Goal: Task Accomplishment & Management: Manage account settings

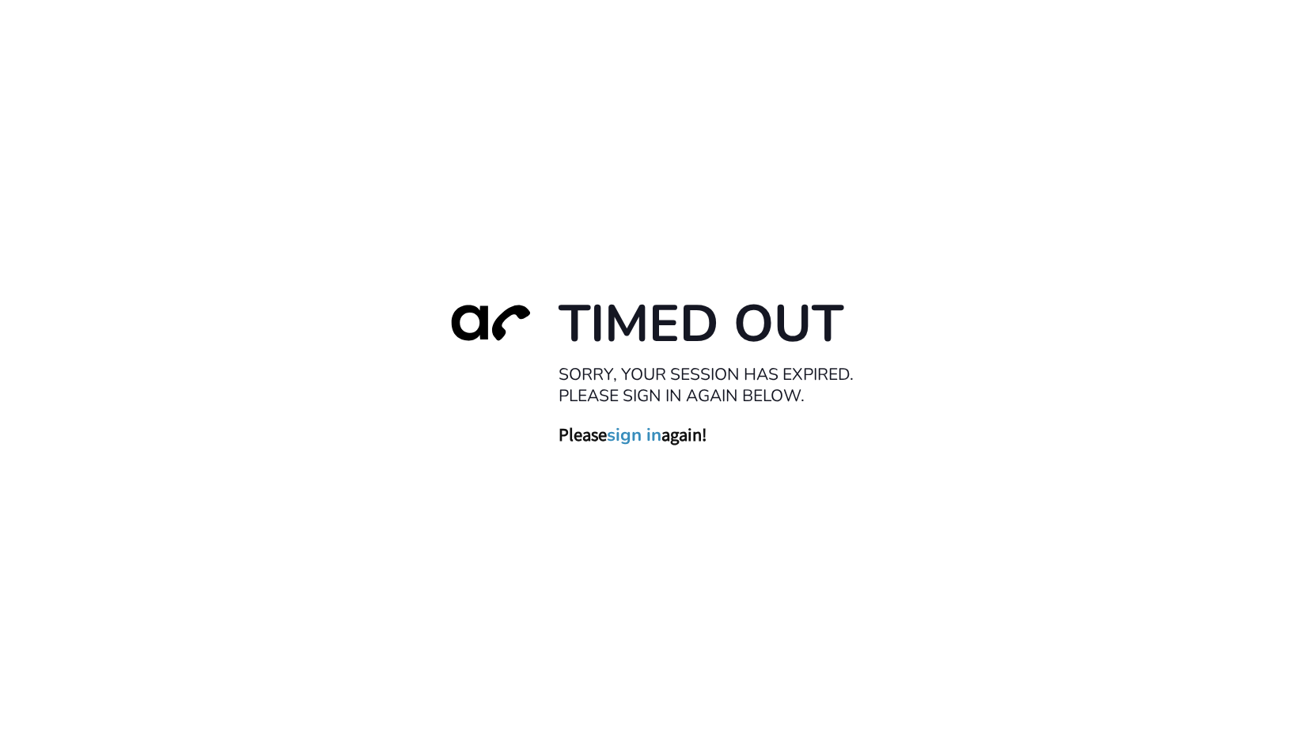
drag, startPoint x: 636, startPoint y: 435, endPoint x: 615, endPoint y: 463, distance: 35.0
click at [636, 435] on link "sign in" at bounding box center [634, 435] width 55 height 22
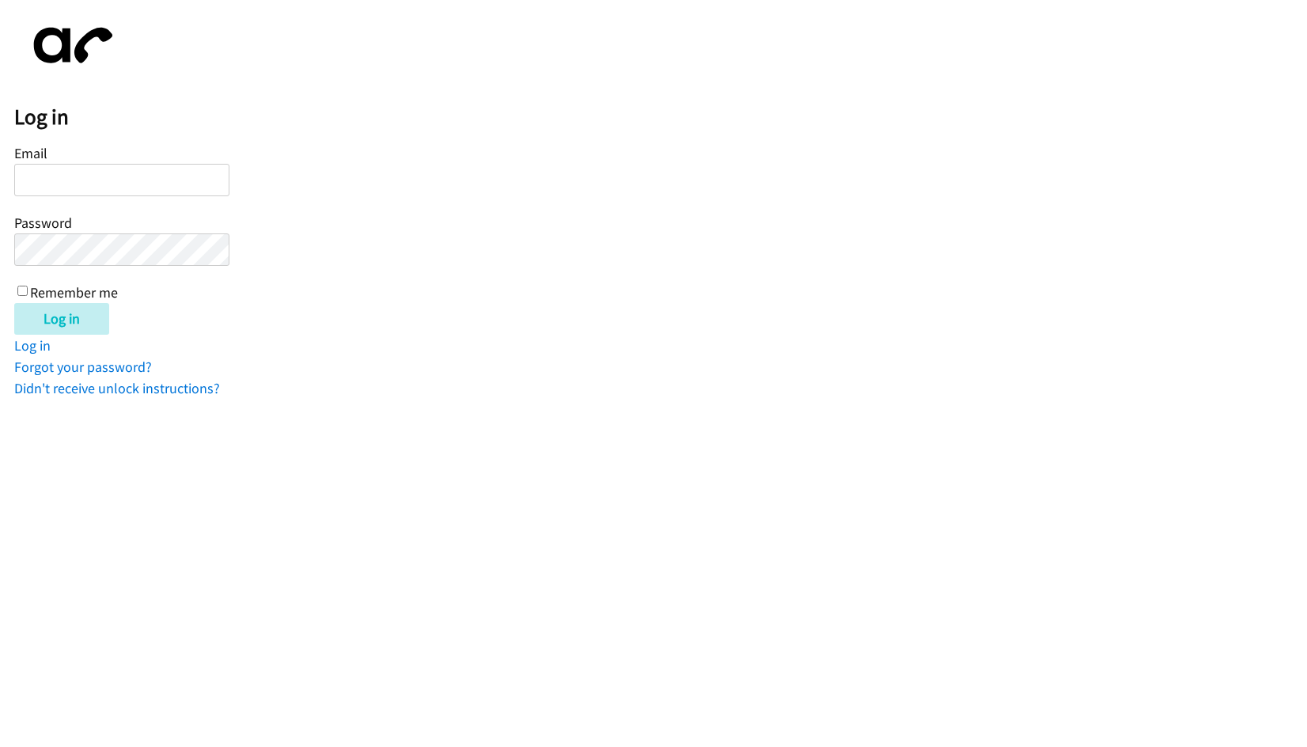
click at [59, 169] on input "Email" at bounding box center [121, 180] width 215 height 32
type input "[EMAIL_ADDRESS][DOMAIN_NAME]"
click at [14, 303] on input "Log in" at bounding box center [61, 319] width 95 height 32
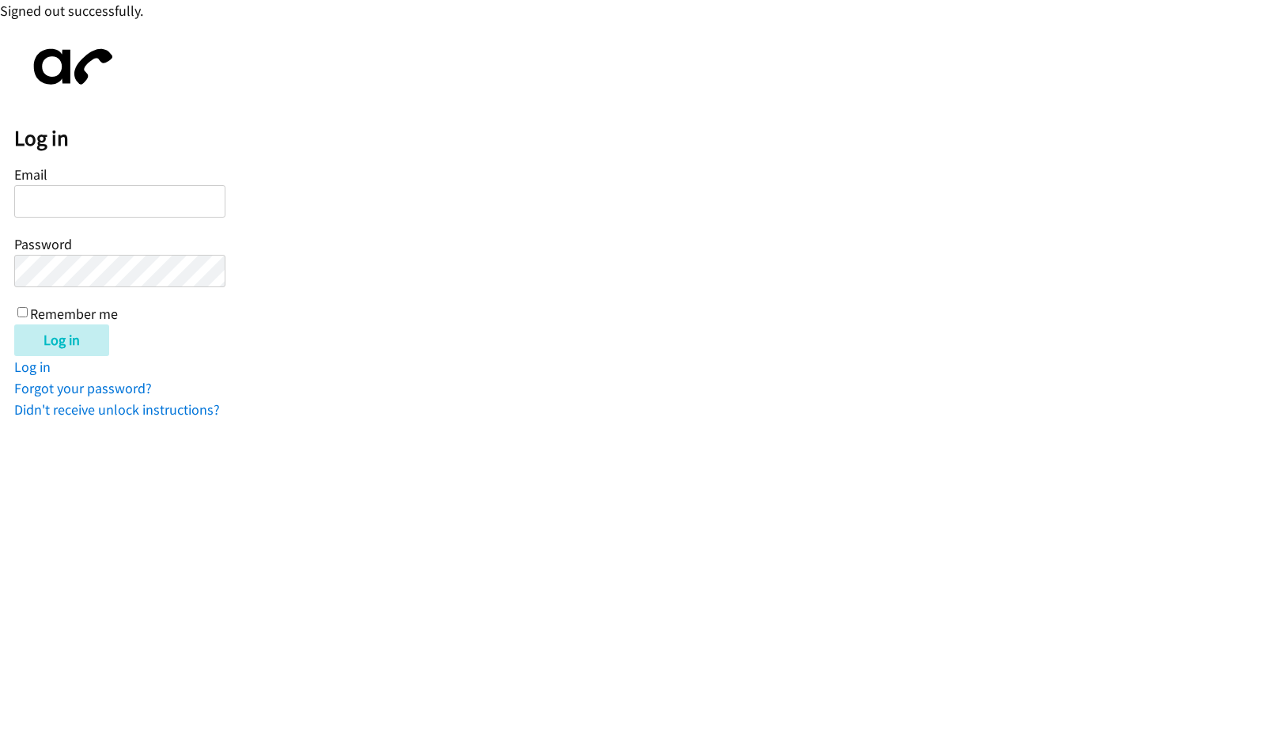
click at [93, 201] on input "Email" at bounding box center [119, 201] width 211 height 32
type input "[EMAIL_ADDRESS][DOMAIN_NAME]"
click at [14, 324] on input "Log in" at bounding box center [61, 340] width 95 height 32
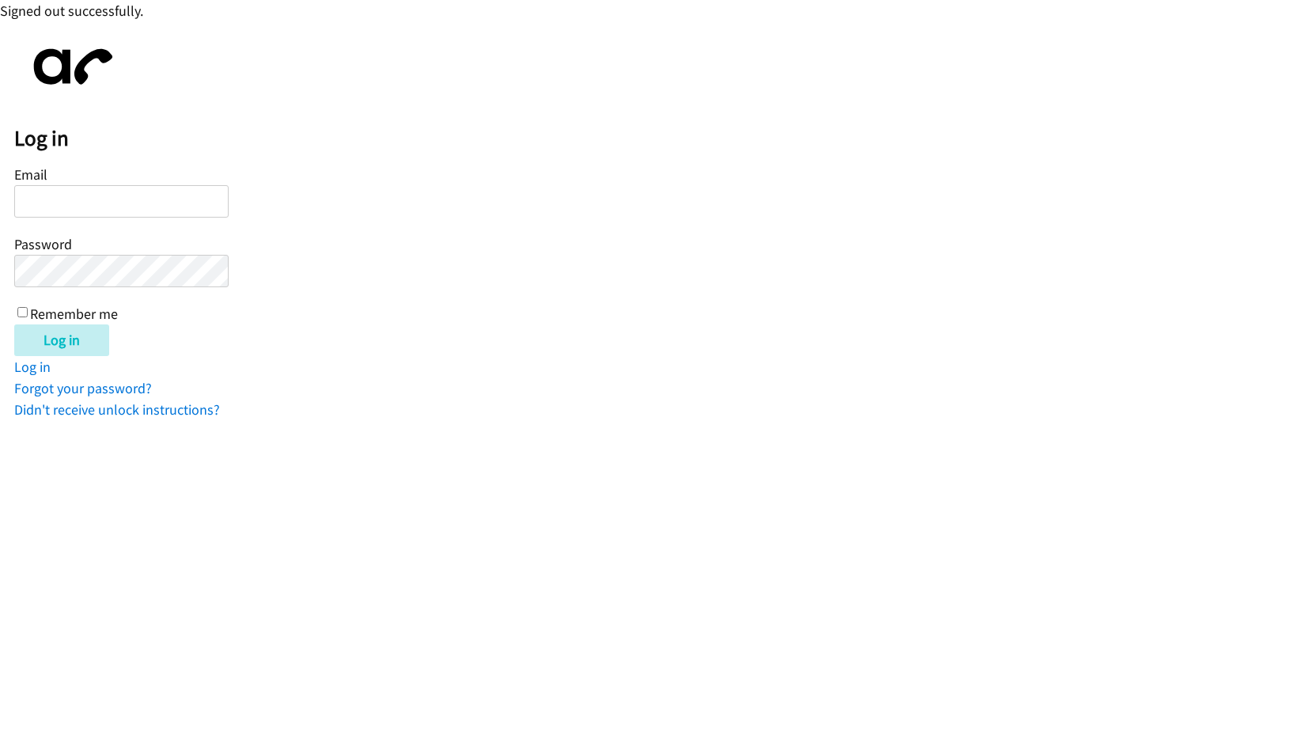
click at [122, 203] on input "Email" at bounding box center [121, 201] width 214 height 32
type input "[EMAIL_ADDRESS][DOMAIN_NAME]"
click at [14, 324] on input "Log in" at bounding box center [61, 340] width 95 height 32
